Goal: Task Accomplishment & Management: Complete application form

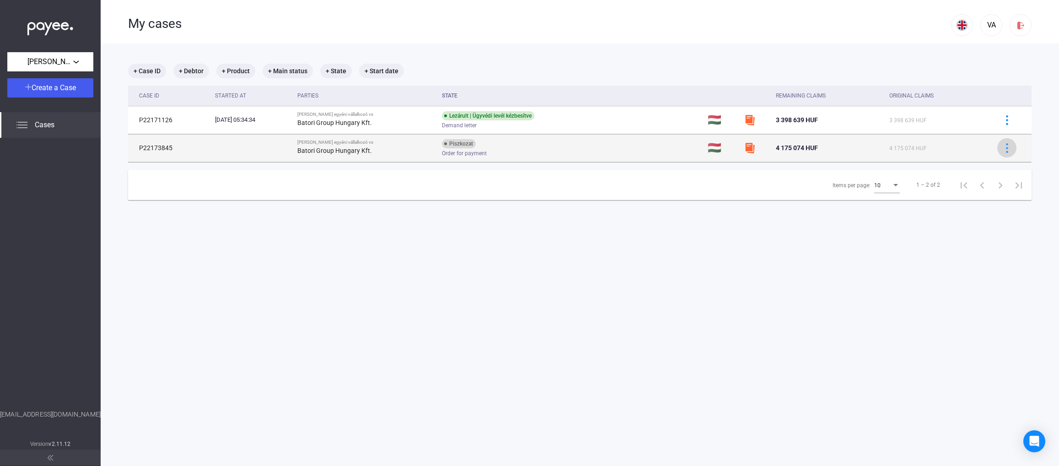
click at [997, 145] on button at bounding box center [1006, 147] width 19 height 19
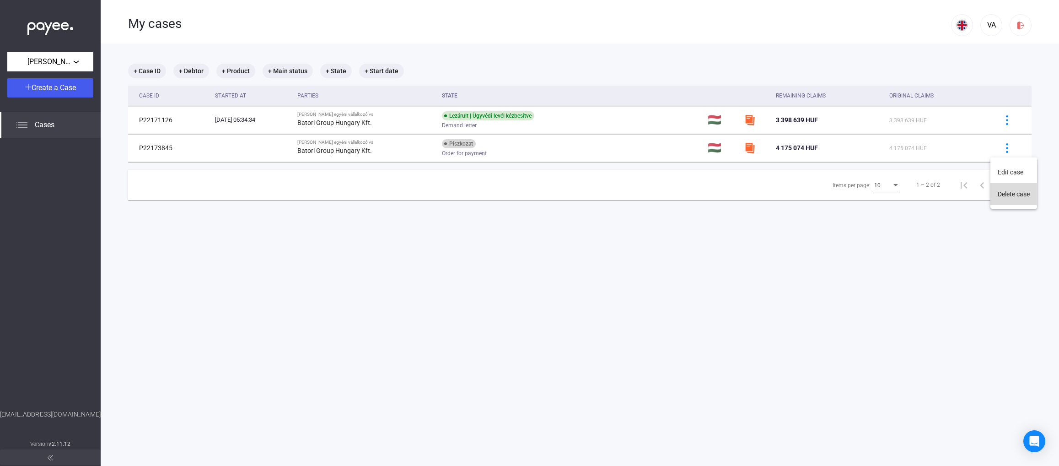
click at [1004, 195] on button "Delete case" at bounding box center [1013, 194] width 47 height 22
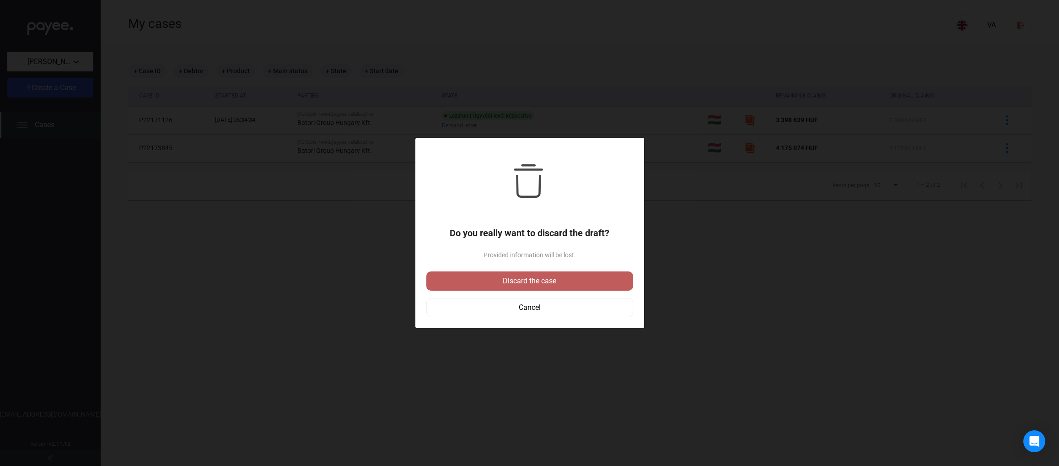
click at [558, 277] on div "Discard the case" at bounding box center [529, 280] width 201 height 11
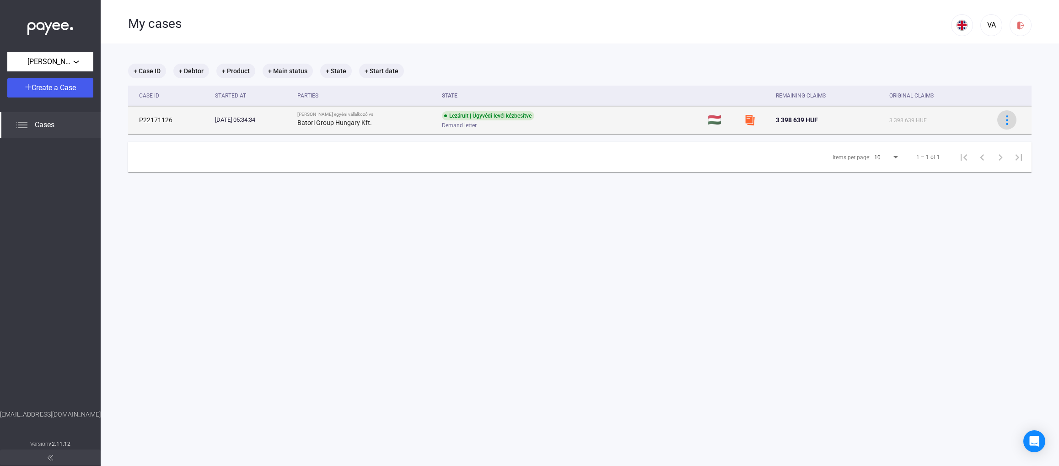
click at [1002, 124] on img at bounding box center [1007, 120] width 10 height 10
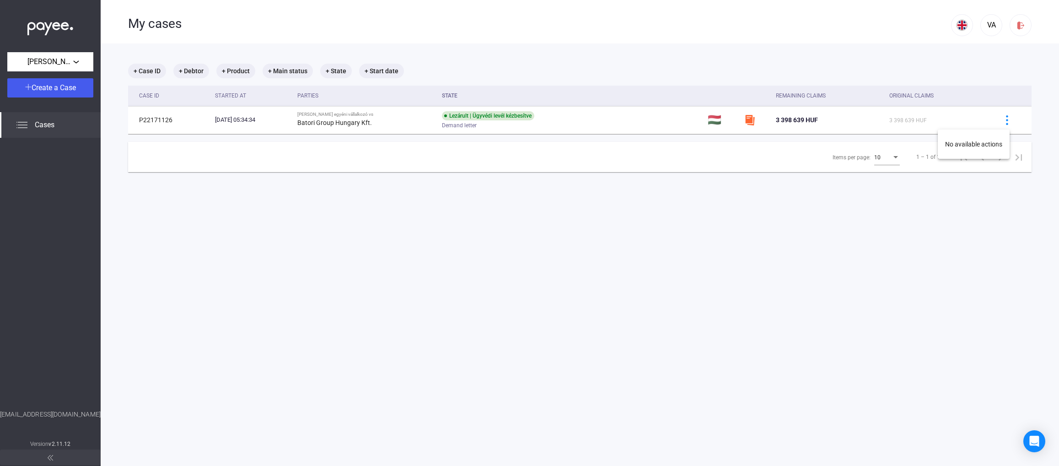
click at [840, 201] on div at bounding box center [529, 233] width 1059 height 466
click at [67, 92] on div "Create a Case" at bounding box center [50, 87] width 80 height 11
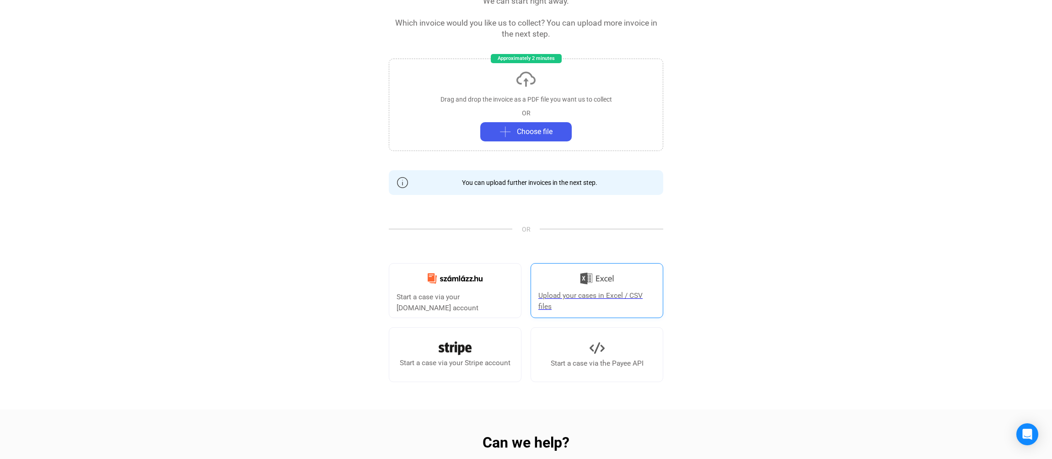
scroll to position [110, 0]
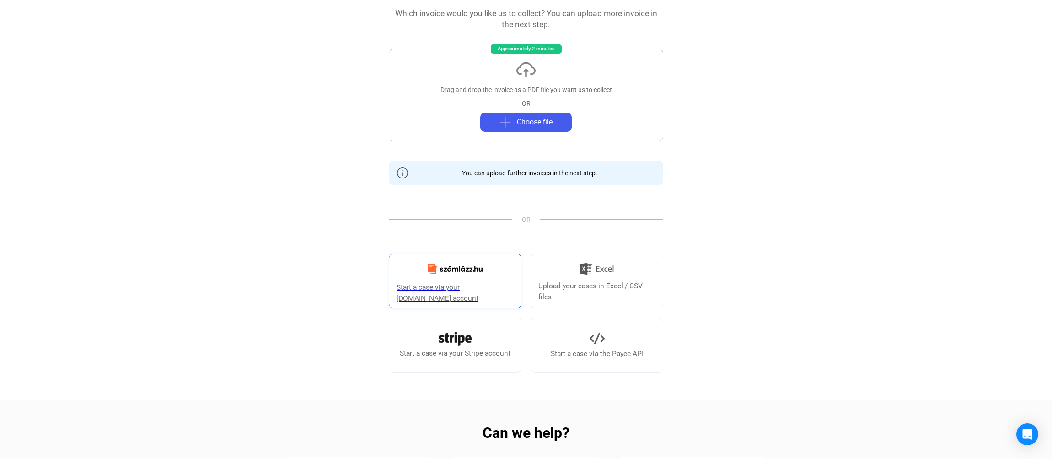
click at [479, 273] on img at bounding box center [455, 268] width 66 height 21
